Goal: Task Accomplishment & Management: Complete application form

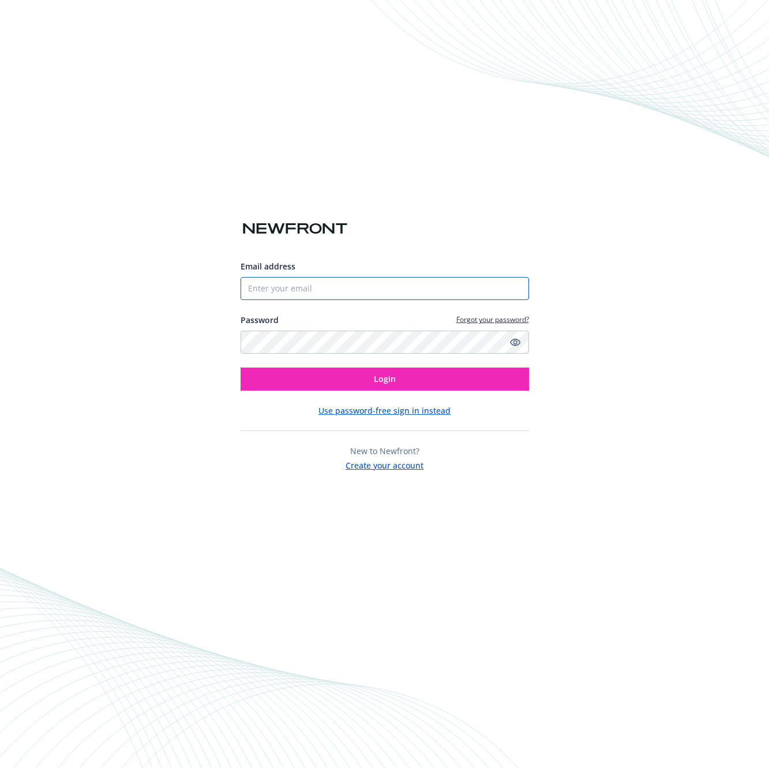
click at [366, 281] on input "Email address" at bounding box center [385, 288] width 288 height 23
type input "[PERSON_NAME][EMAIL_ADDRESS][DOMAIN_NAME]"
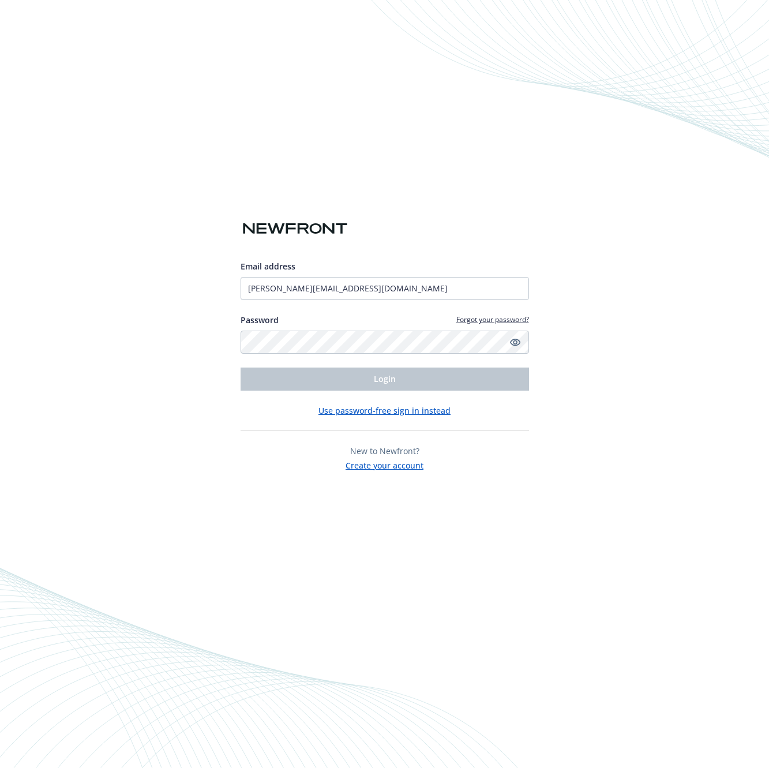
click at [402, 467] on button "Create your account" at bounding box center [385, 464] width 78 height 14
